Goal: Task Accomplishment & Management: Manage account settings

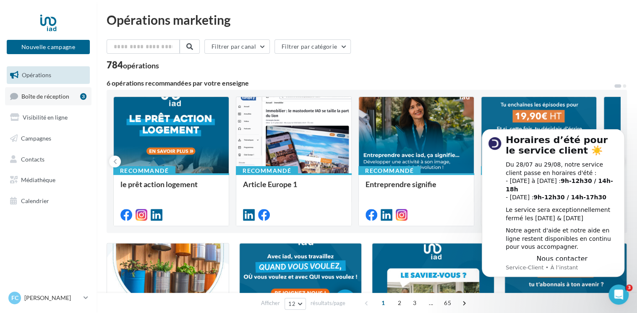
click at [55, 94] on span "Boîte de réception" at bounding box center [45, 95] width 48 height 7
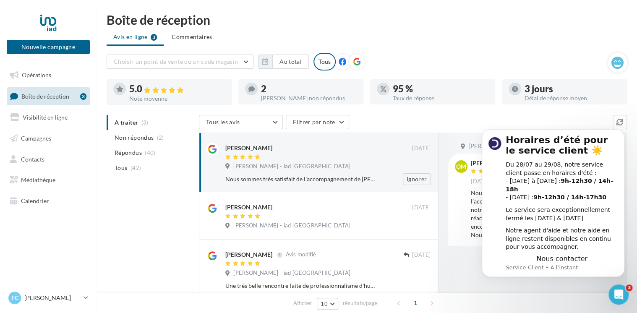
click at [277, 178] on div "Nous sommes très satisfait de l’accompagnement de [PERSON_NAME] pour notre acha…" at bounding box center [300, 179] width 151 height 8
click at [331, 145] on div "[PERSON_NAME]" at bounding box center [318, 147] width 187 height 9
click at [622, 133] on icon "Dismiss notification" at bounding box center [621, 131] width 3 height 3
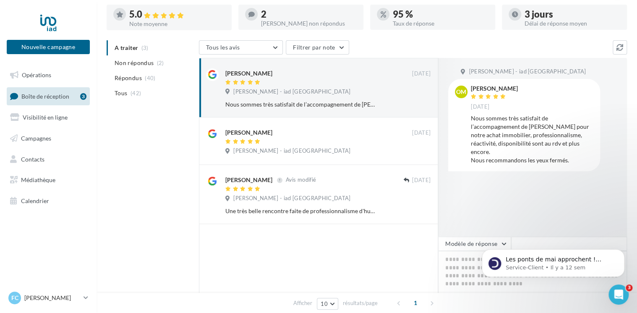
scroll to position [84, 0]
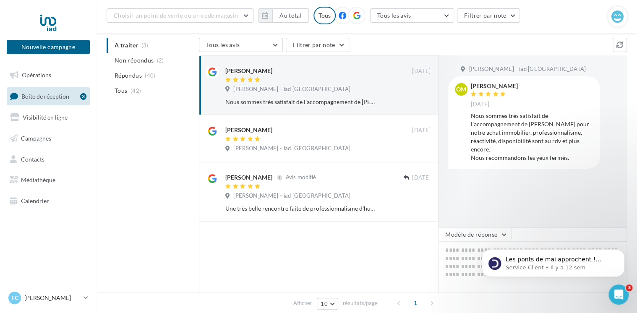
click at [540, 152] on div "Nous sommes très satisfait de l’accompagnement de [PERSON_NAME] pour notre acha…" at bounding box center [532, 137] width 123 height 50
click at [340, 102] on div "Nous sommes très satisfait de l’accompagnement de [PERSON_NAME] pour notre acha…" at bounding box center [300, 102] width 151 height 8
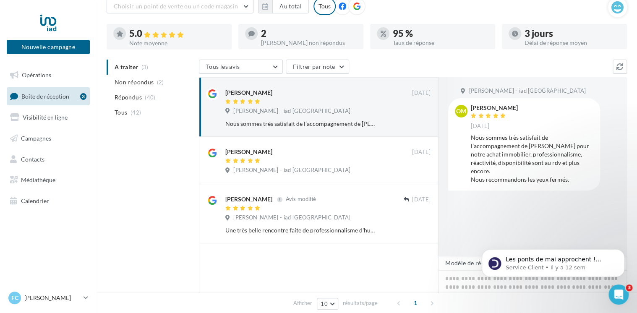
scroll to position [42, 0]
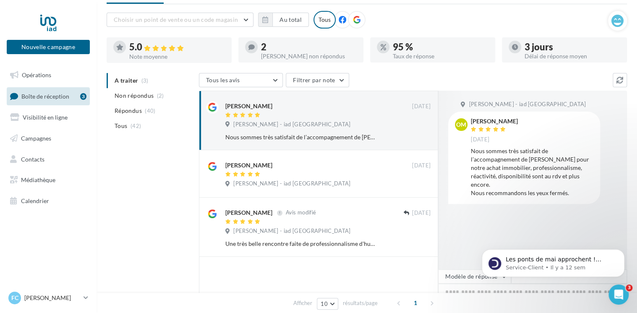
click at [270, 48] on div "2" at bounding box center [309, 46] width 96 height 9
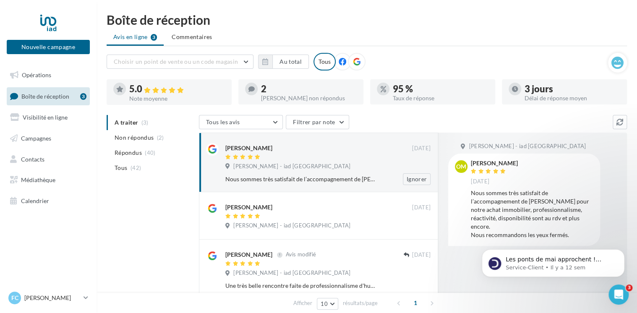
click at [274, 167] on span "[PERSON_NAME] - iad [GEOGRAPHIC_DATA]" at bounding box center [291, 167] width 117 height 8
click at [506, 195] on div "Nous sommes très satisfait de l’accompagnement de [PERSON_NAME] pour notre acha…" at bounding box center [532, 214] width 123 height 50
